Goal: Transaction & Acquisition: Purchase product/service

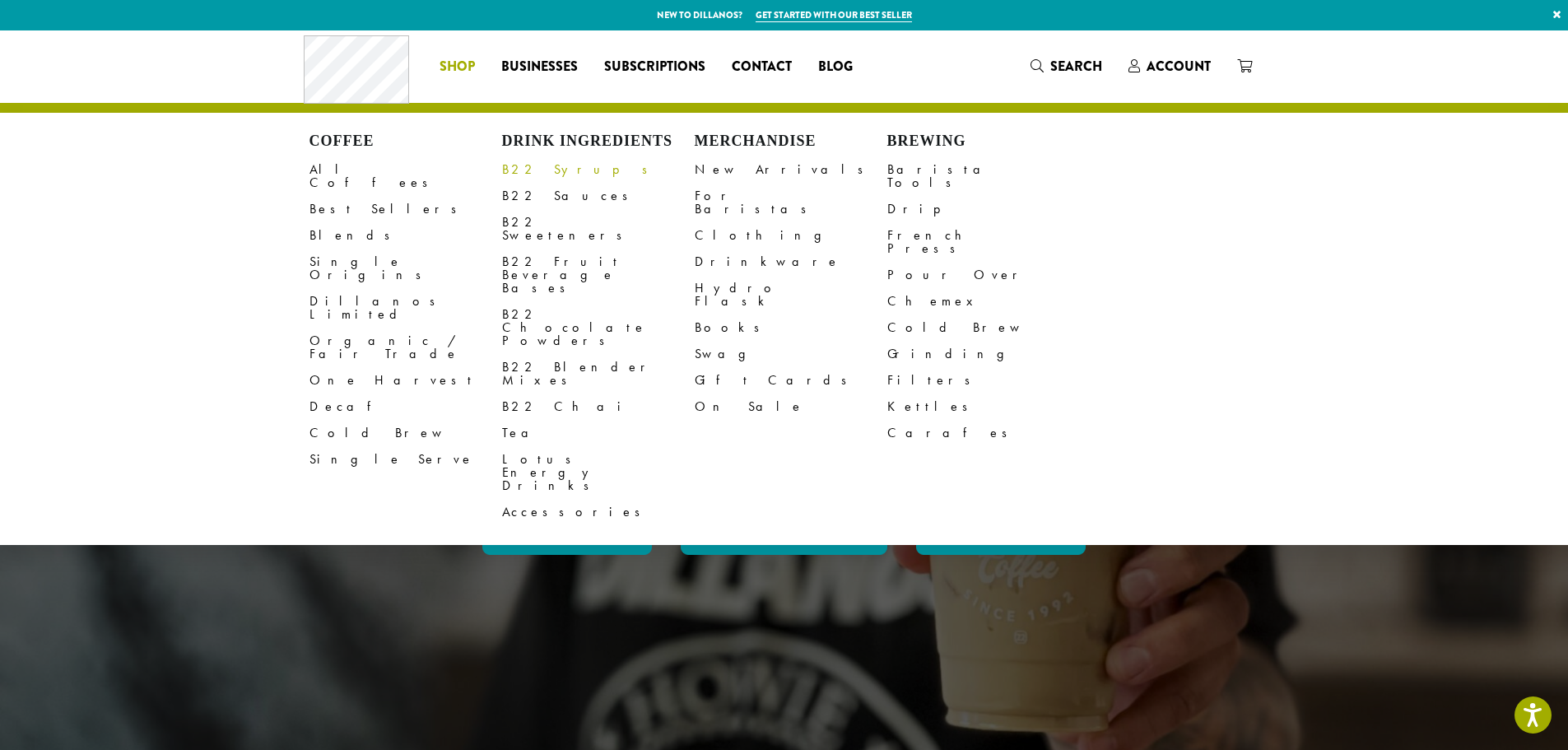
click at [539, 170] on link "B22 Syrups" at bounding box center [598, 169] width 192 height 26
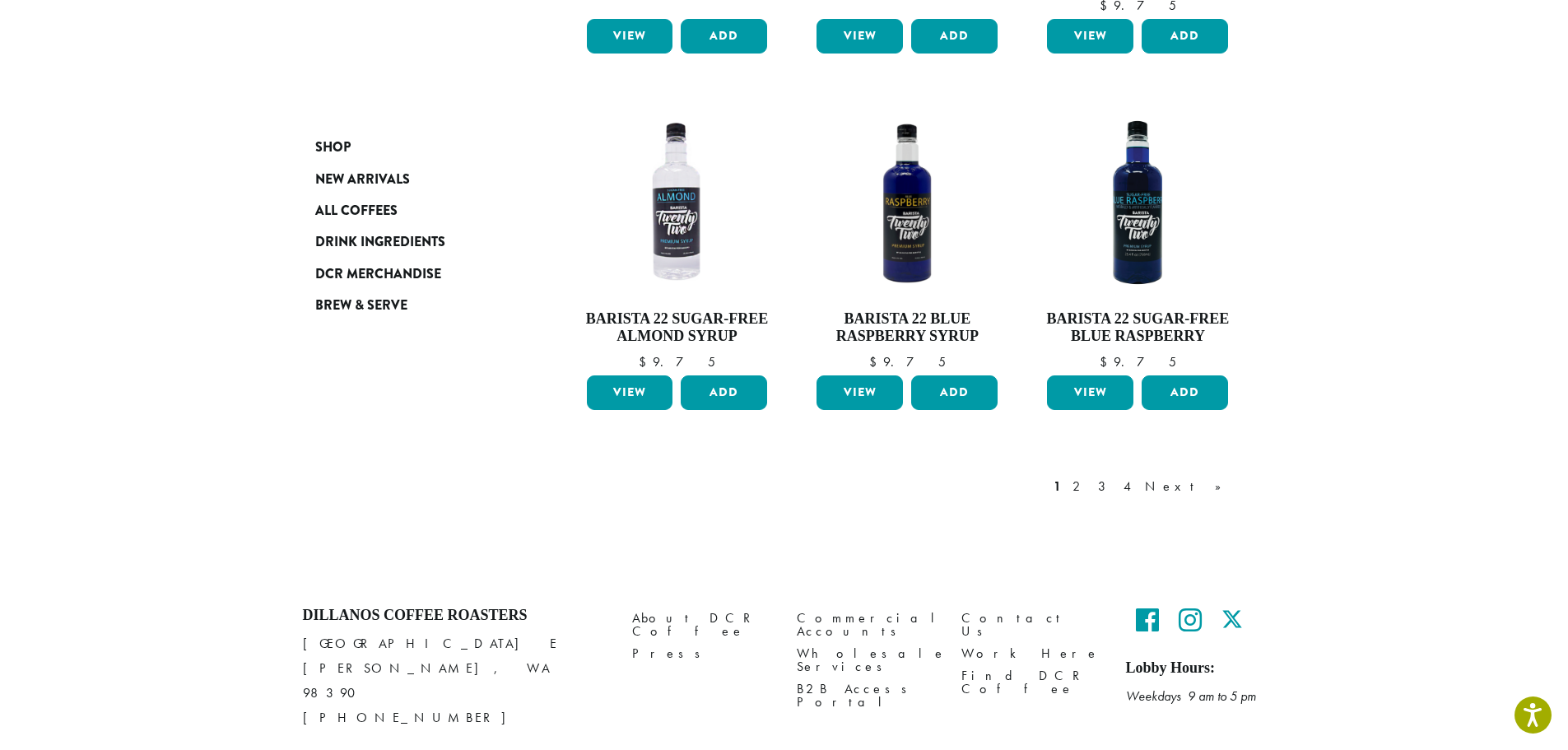
scroll to position [1395, 0]
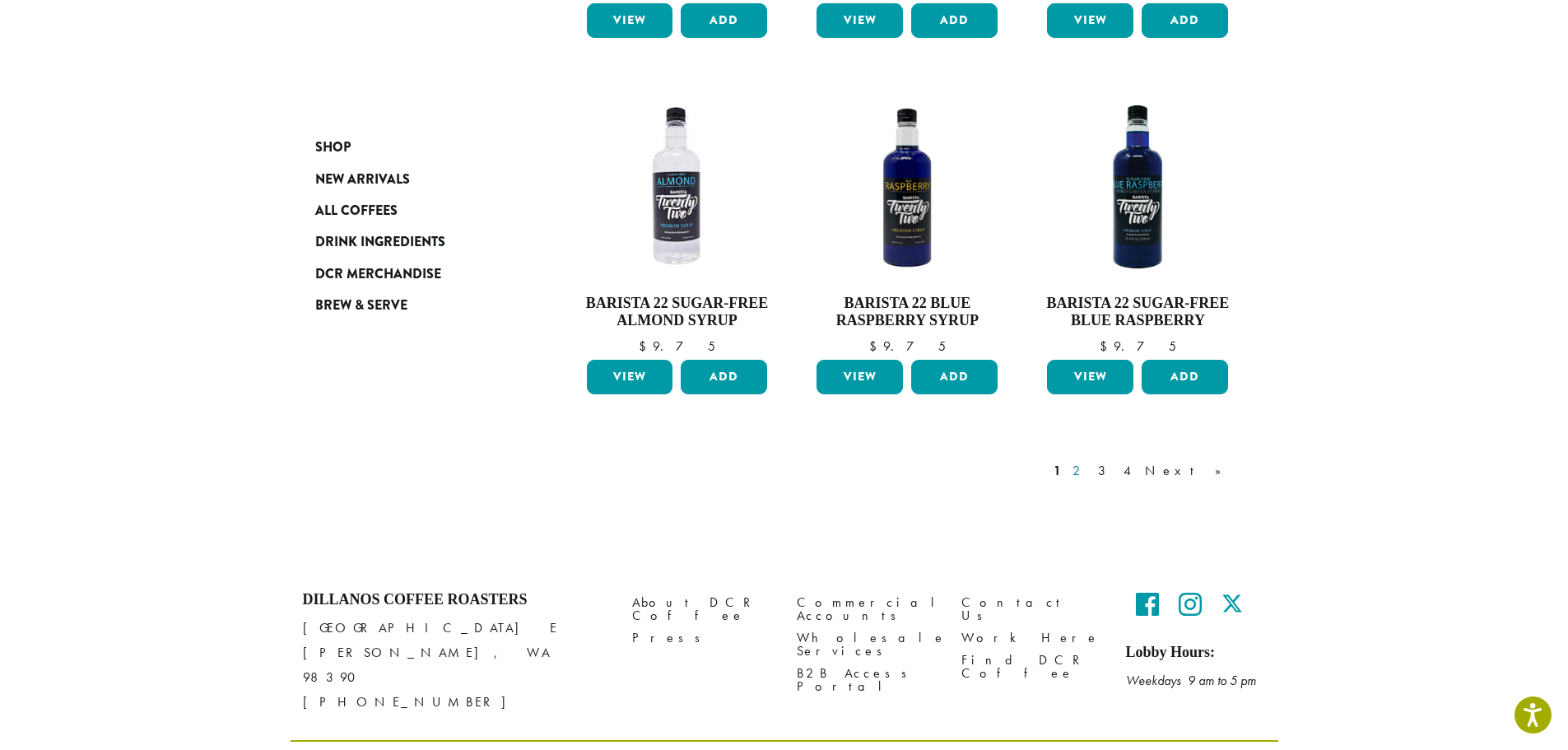
click at [1090, 461] on link "2" at bounding box center [1079, 471] width 20 height 19
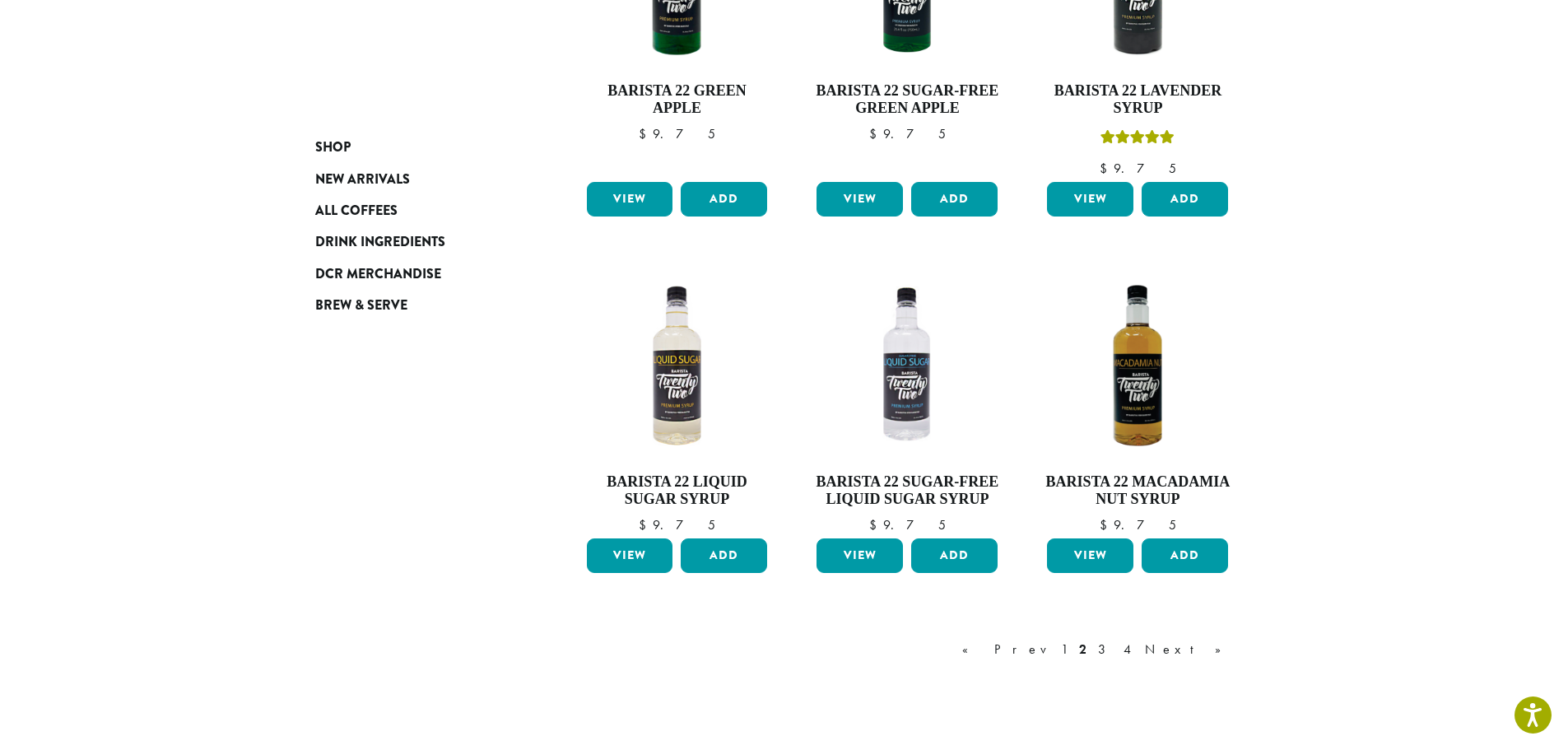
scroll to position [1172, 0]
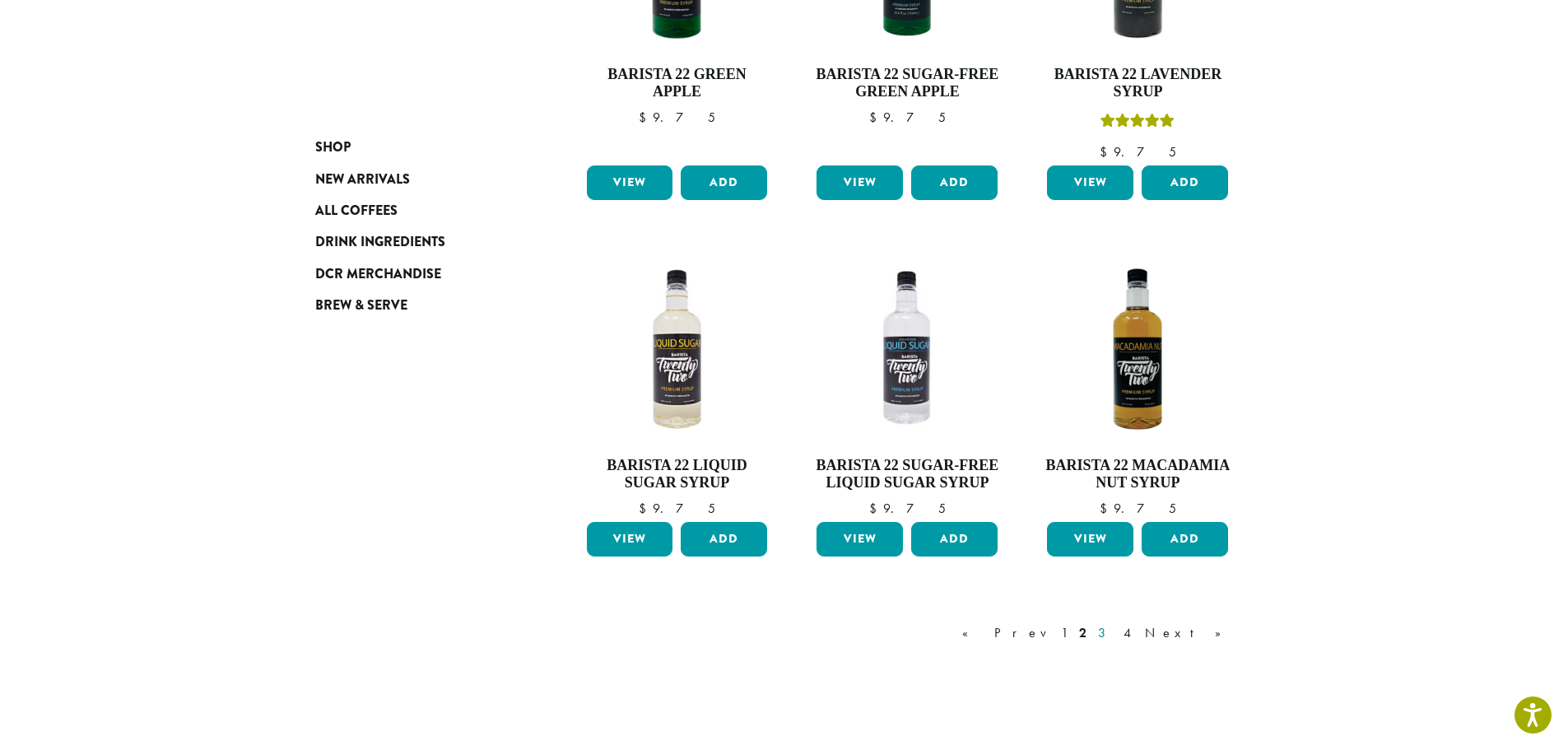
click at [1116, 631] on link "3" at bounding box center [1105, 632] width 20 height 19
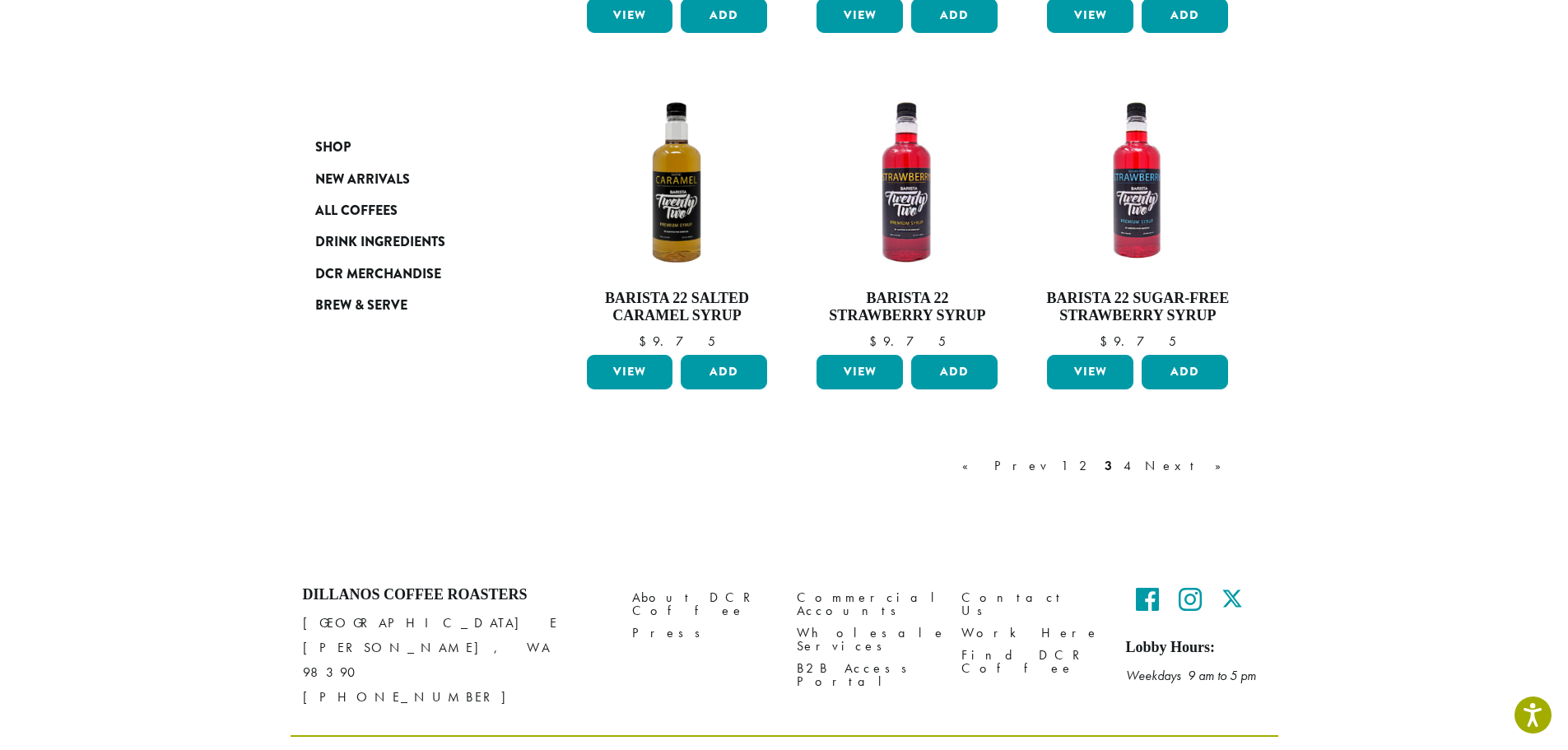
scroll to position [1325, 0]
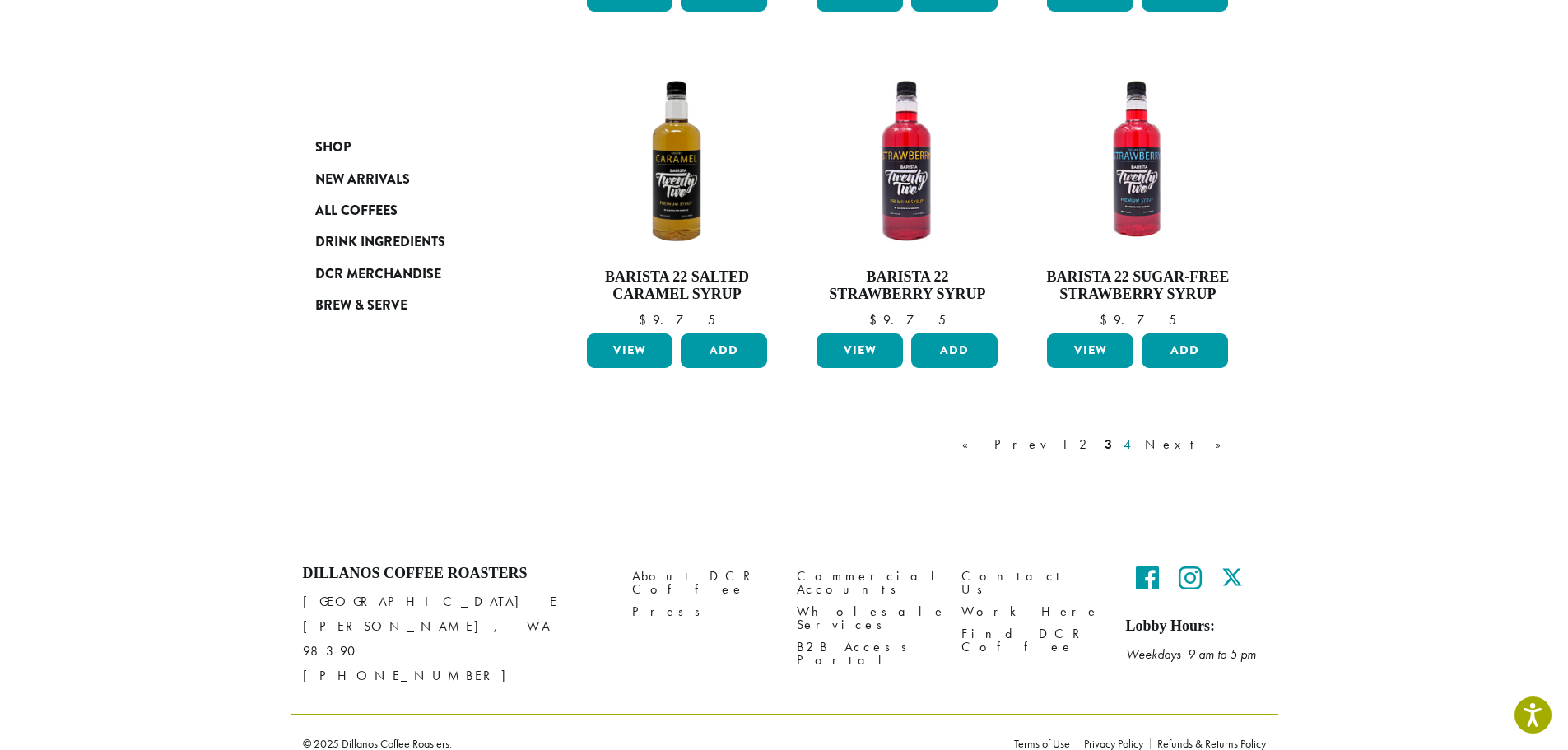
click at [1137, 445] on link "4" at bounding box center [1129, 444] width 17 height 19
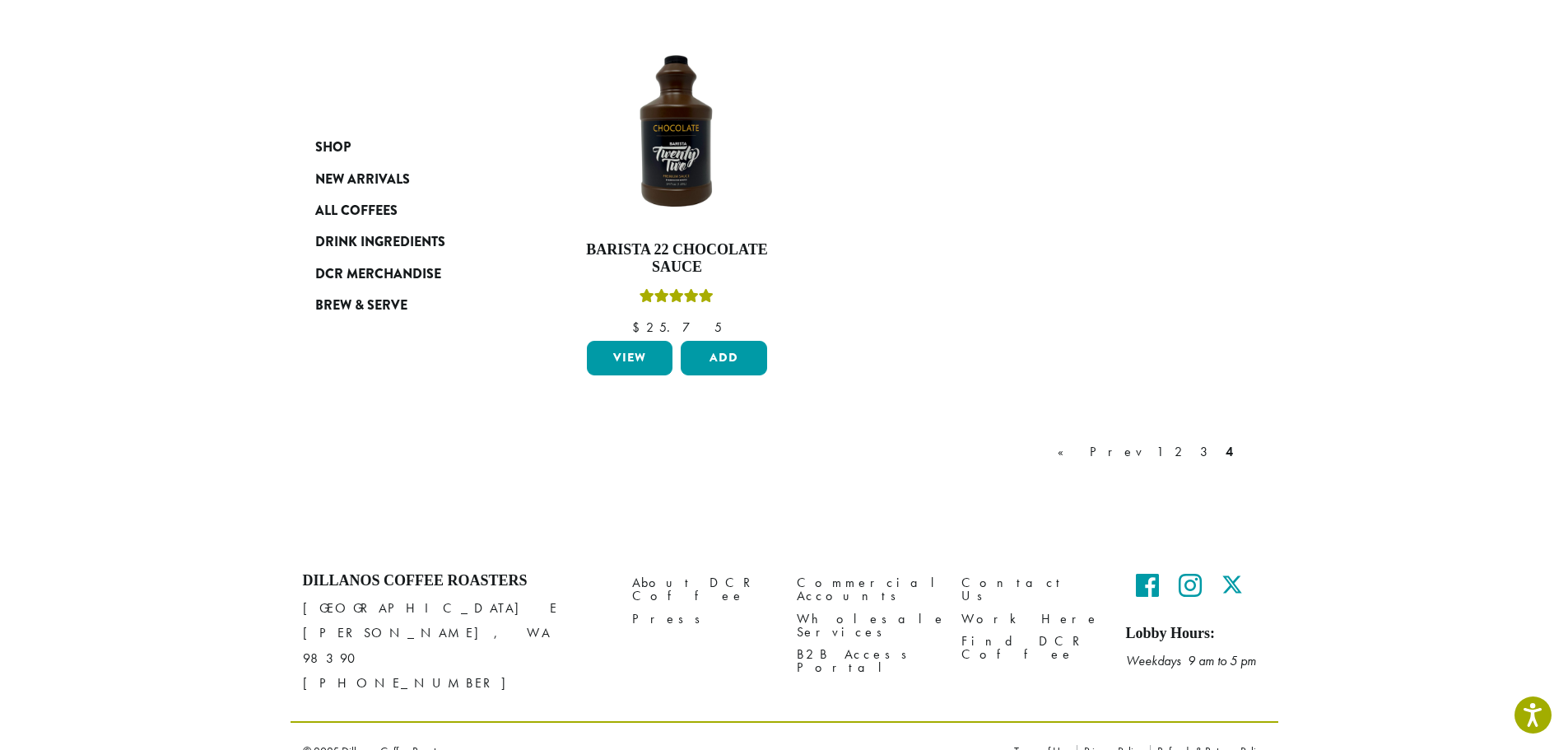
scroll to position [1004, 0]
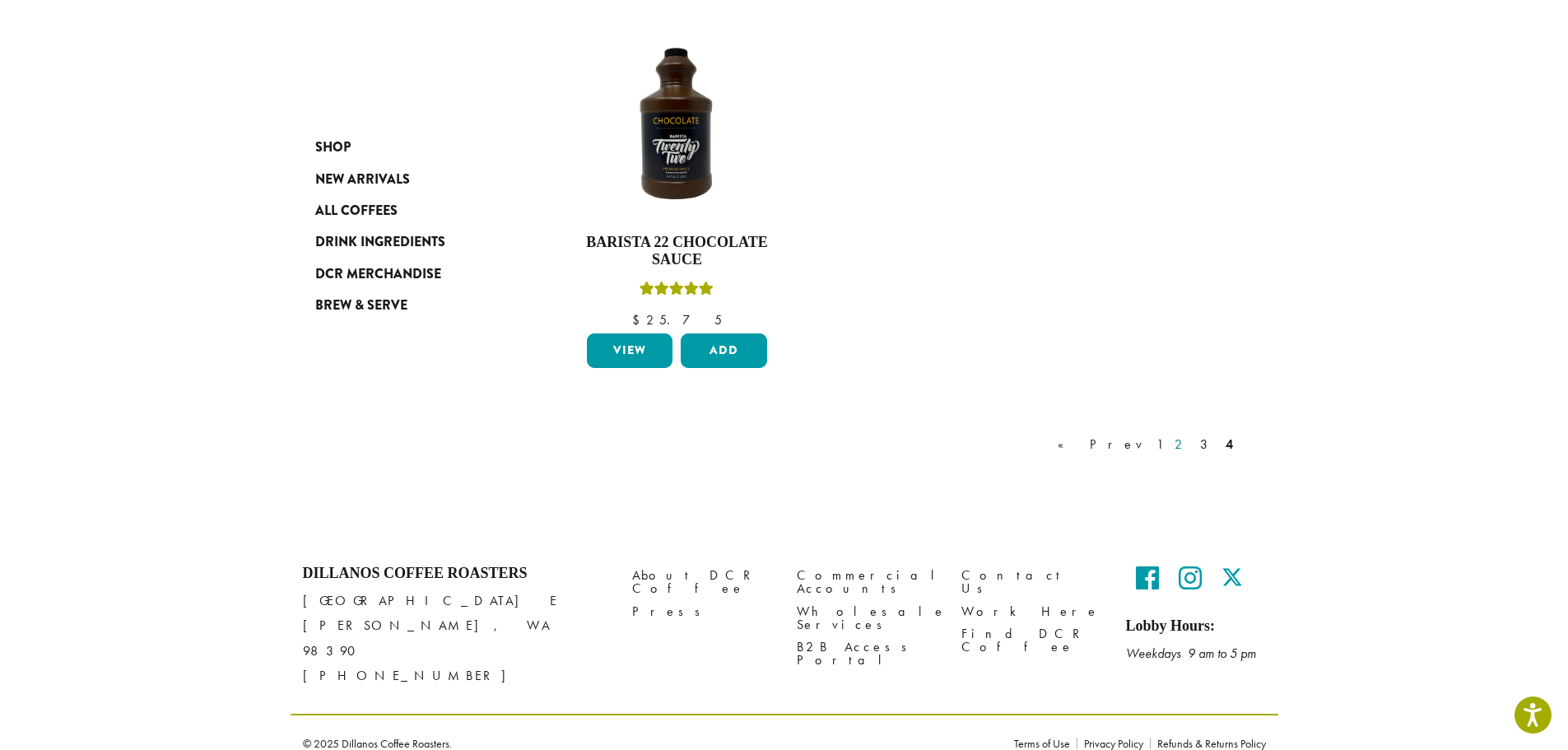
click at [1188, 439] on link "2" at bounding box center [1181, 444] width 20 height 19
